Goal: Task Accomplishment & Management: Manage account settings

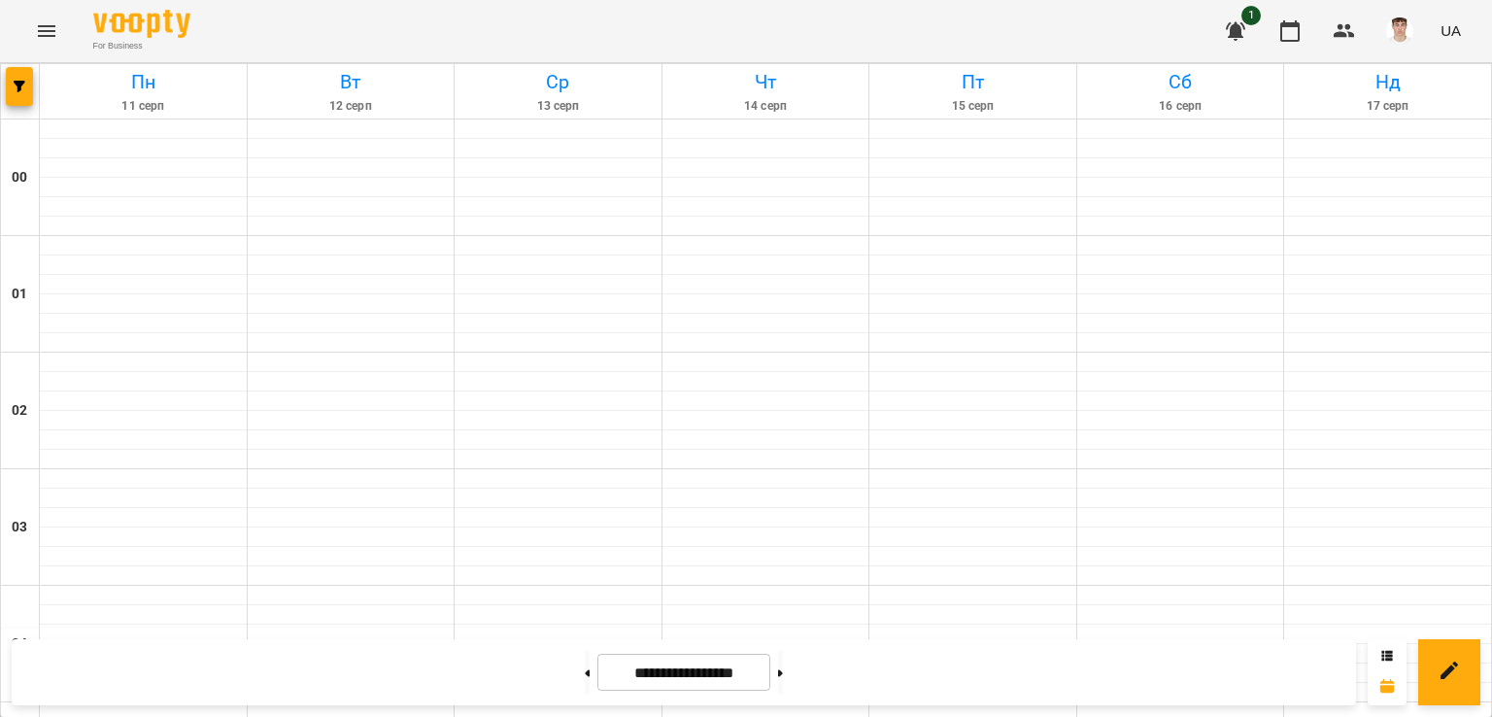
scroll to position [1705, 0]
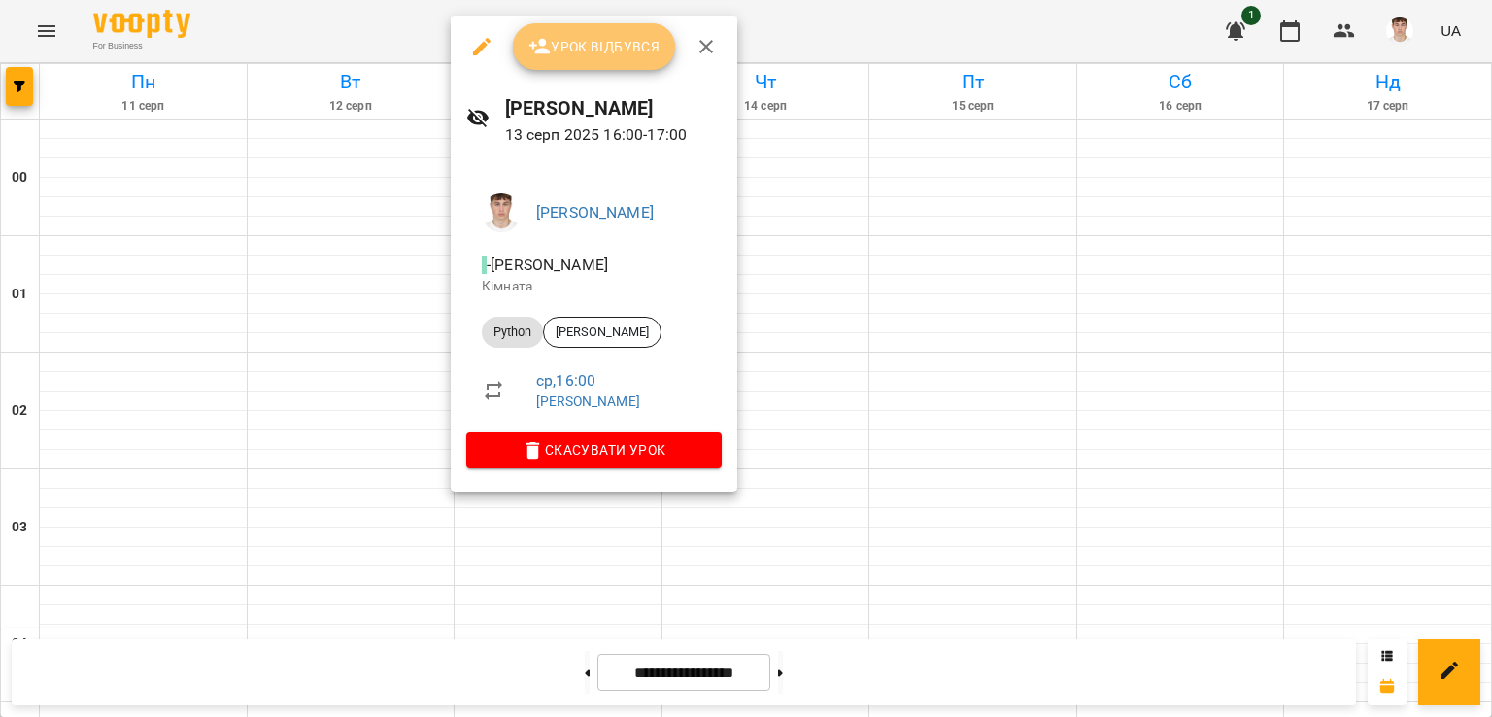
click at [539, 36] on icon "button" at bounding box center [539, 46] width 23 height 23
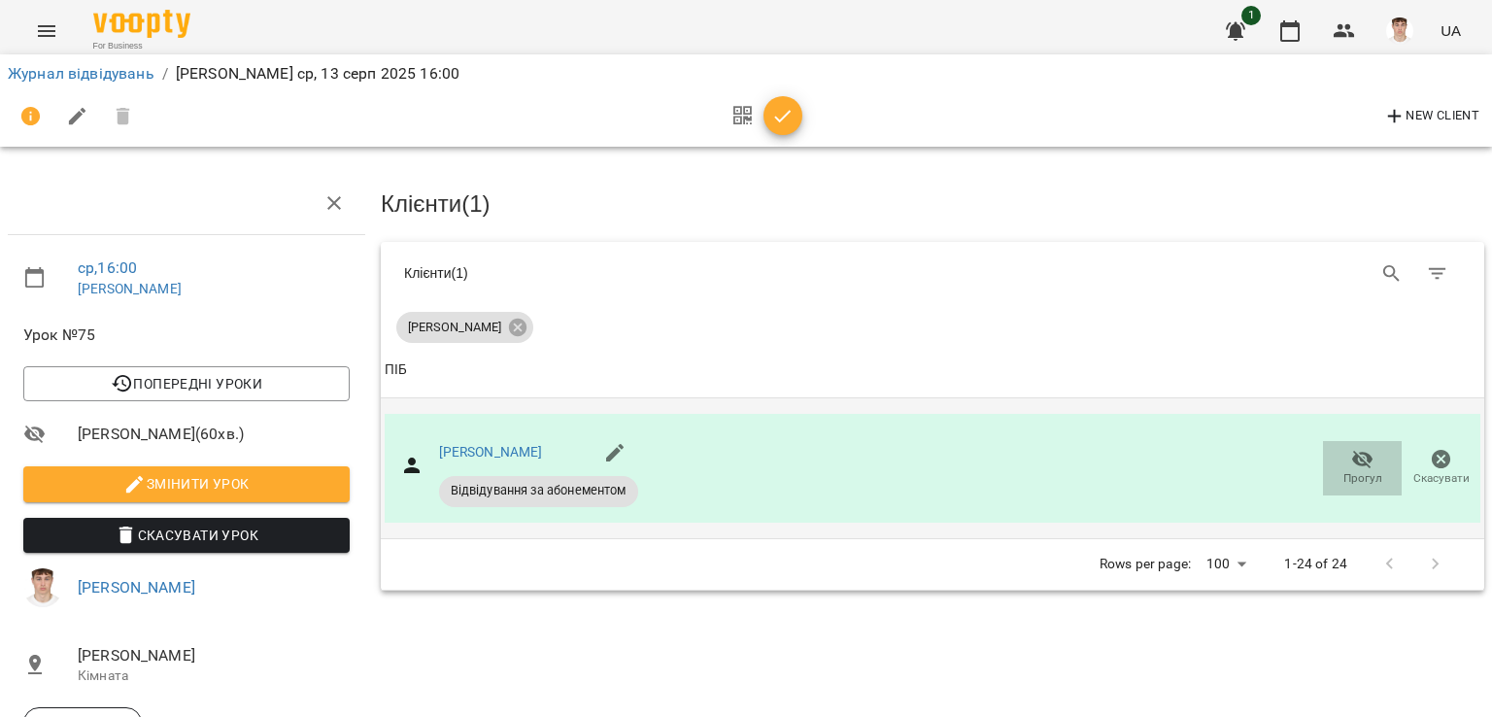
click at [1352, 460] on icon "button" at bounding box center [1362, 459] width 21 height 18
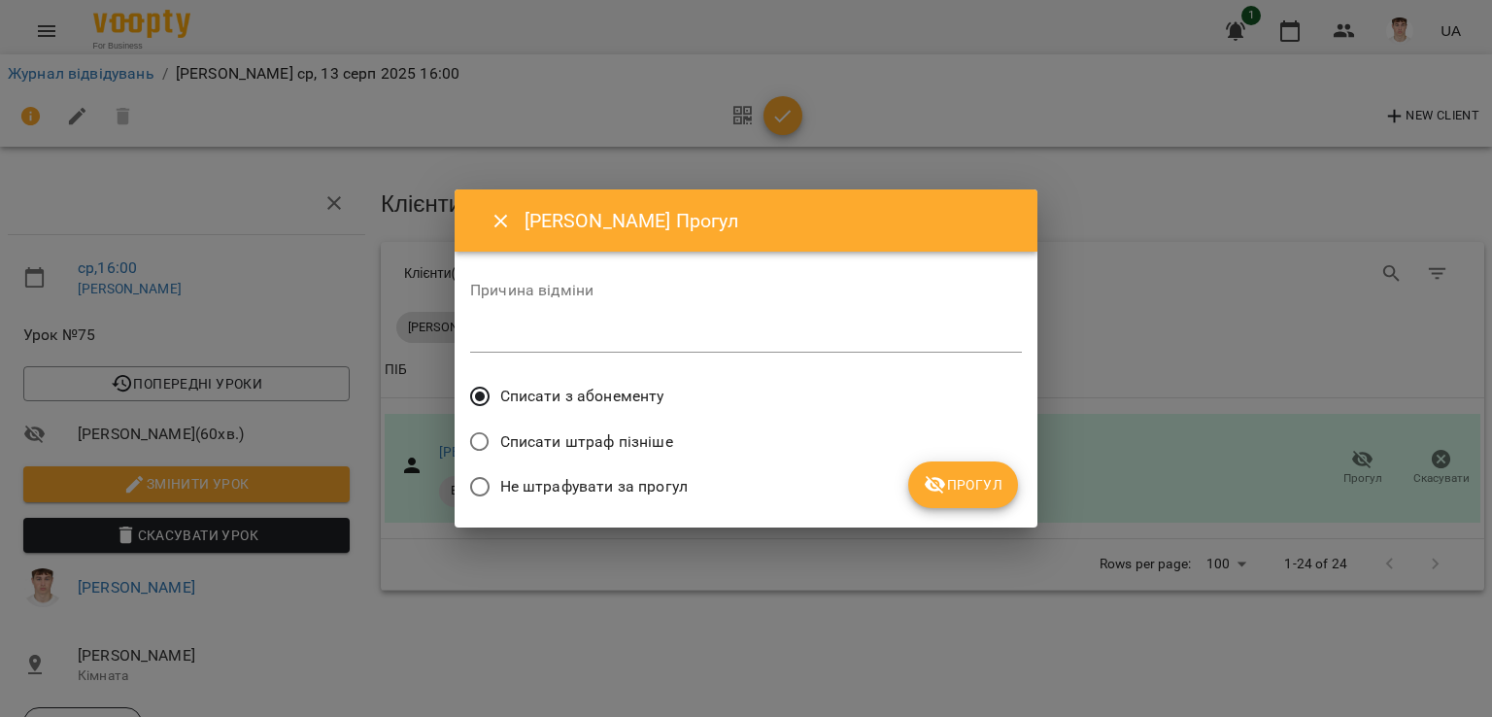
drag, startPoint x: 556, startPoint y: 442, endPoint x: 555, endPoint y: 432, distance: 9.8
click at [556, 442] on span "Списати штраф пізніше" at bounding box center [586, 441] width 173 height 23
click at [550, 325] on div "*" at bounding box center [746, 337] width 552 height 31
type textarea "**********"
click at [968, 483] on span "Прогул" at bounding box center [963, 484] width 79 height 23
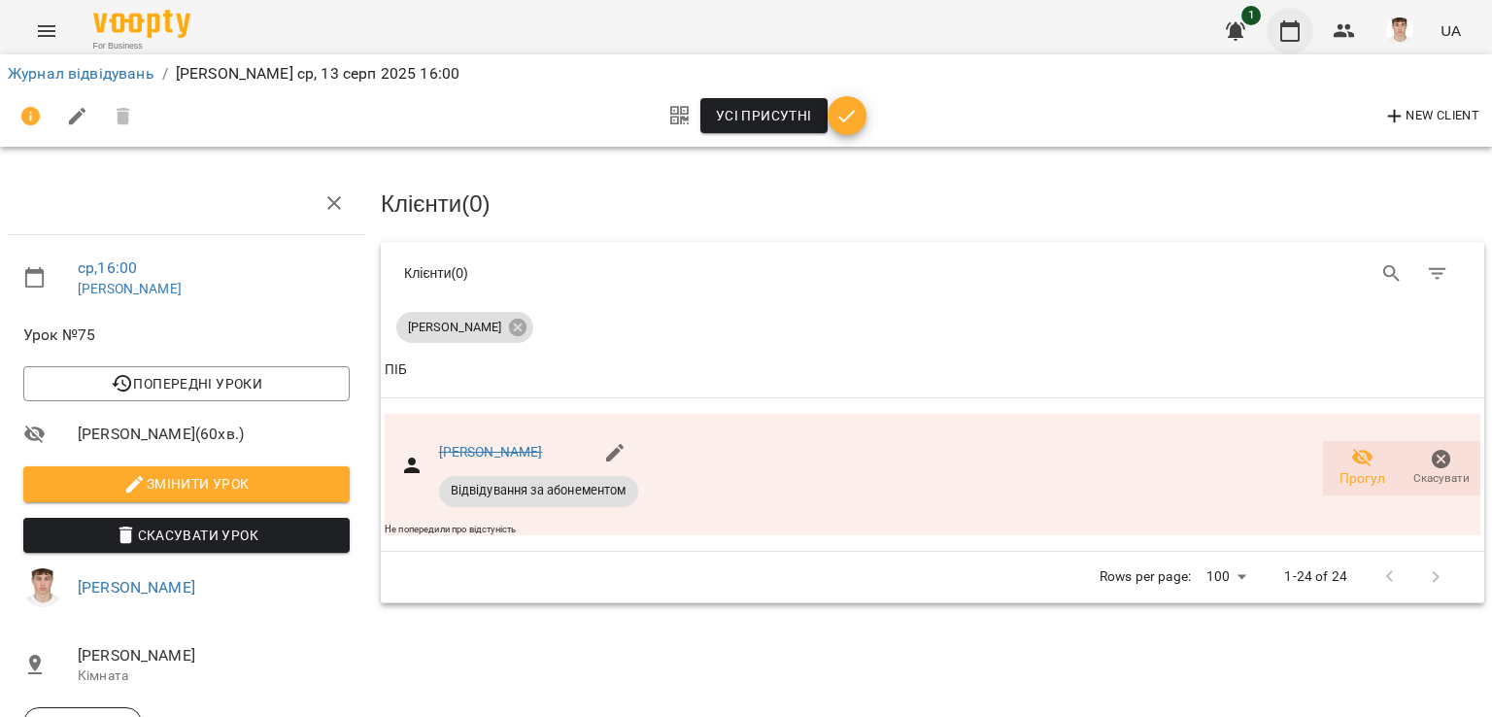
click at [1304, 48] on button "button" at bounding box center [1290, 31] width 47 height 47
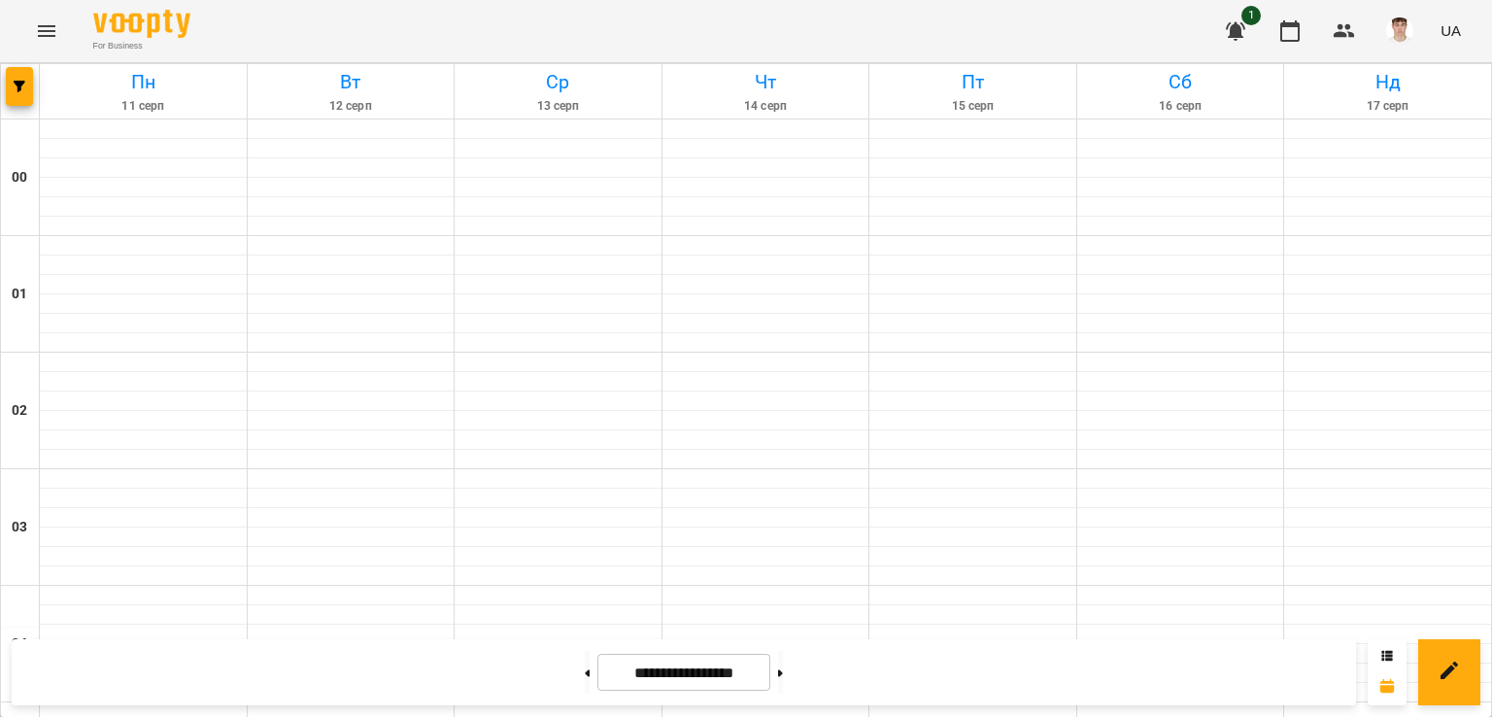
scroll to position [2040, 0]
